Goal: Find specific page/section: Find specific page/section

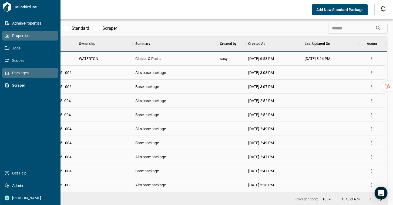
scroll to position [151, 363]
click at [8, 33] on link "Properties" at bounding box center [30, 36] width 56 height 10
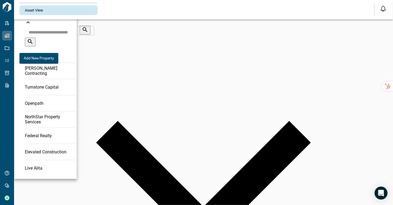
click at [55, 32] on input "text" at bounding box center [53, 32] width 56 height 11
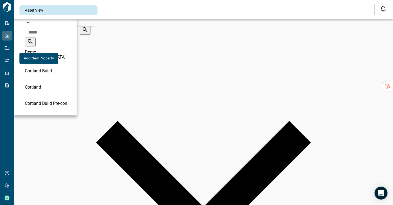
type input "*****"
click at [40, 82] on li "Cortland" at bounding box center [51, 87] width 52 height 16
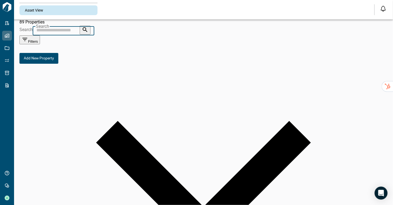
click at [80, 29] on input "Search" at bounding box center [56, 30] width 47 height 11
type input "****"
drag, startPoint x: 77, startPoint y: 104, endPoint x: 21, endPoint y: 103, distance: 56.1
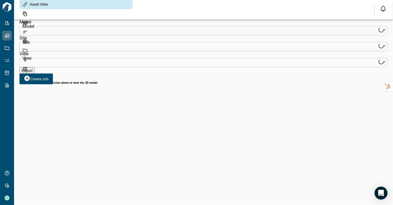
type input "****"
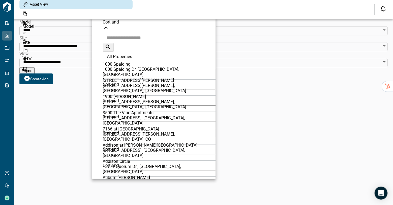
drag, startPoint x: 141, startPoint y: 13, endPoint x: 96, endPoint y: 13, distance: 45.6
click at [103, 13] on div "Elme Alexandria [STREET_ADDRESS] [GEOGRAPHIC_DATA]" at bounding box center [159, 18] width 113 height 28
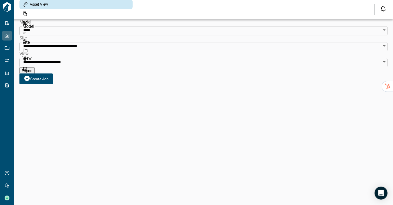
drag, startPoint x: 96, startPoint y: 13, endPoint x: 132, endPoint y: 14, distance: 35.9
click at [132, 14] on div "Cortland Switch to a different ownership Elme Alexandria [STREET_ADDRESS] Cortl…" at bounding box center [75, 7] width 113 height 134
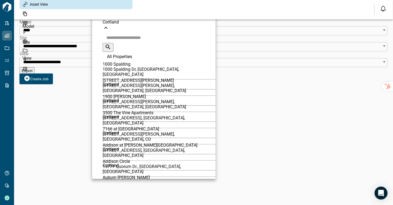
drag, startPoint x: 141, startPoint y: 12, endPoint x: 94, endPoint y: 11, distance: 46.2
click at [103, 11] on div "Elme Alexandria [STREET_ADDRESS] [GEOGRAPHIC_DATA]" at bounding box center [159, 18] width 113 height 28
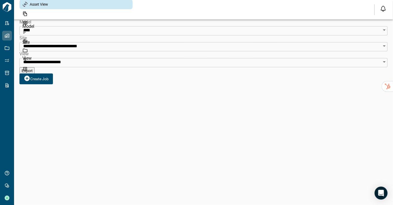
drag, startPoint x: 94, startPoint y: 11, endPoint x: 131, endPoint y: 9, distance: 36.8
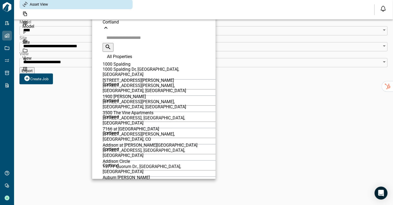
copy div "[STREET_ADDRESS]"
drag, startPoint x: 97, startPoint y: 13, endPoint x: 144, endPoint y: 13, distance: 46.7
click at [144, 13] on div "[STREET_ADDRESS]" at bounding box center [159, 16] width 113 height 15
